Goal: Find contact information: Find contact information

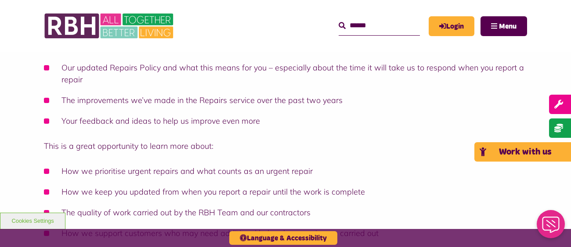
scroll to position [543, 0]
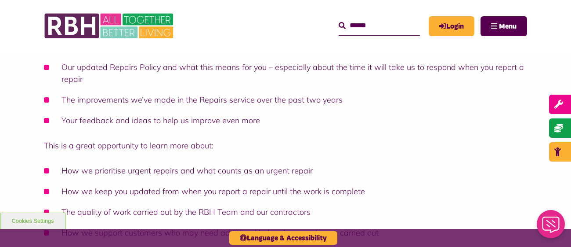
drag, startPoint x: 211, startPoint y: 90, endPoint x: 279, endPoint y: 92, distance: 68.2
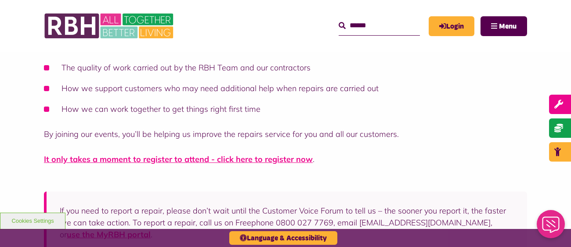
scroll to position [688, 0]
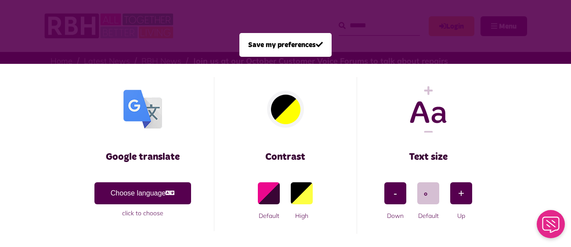
scroll to position [0, 0]
